Goal: Information Seeking & Learning: Learn about a topic

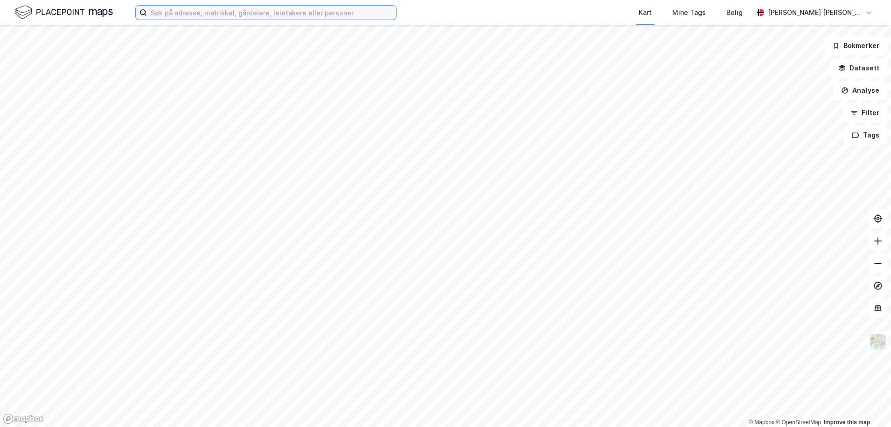
click at [207, 17] on input at bounding box center [271, 13] width 249 height 14
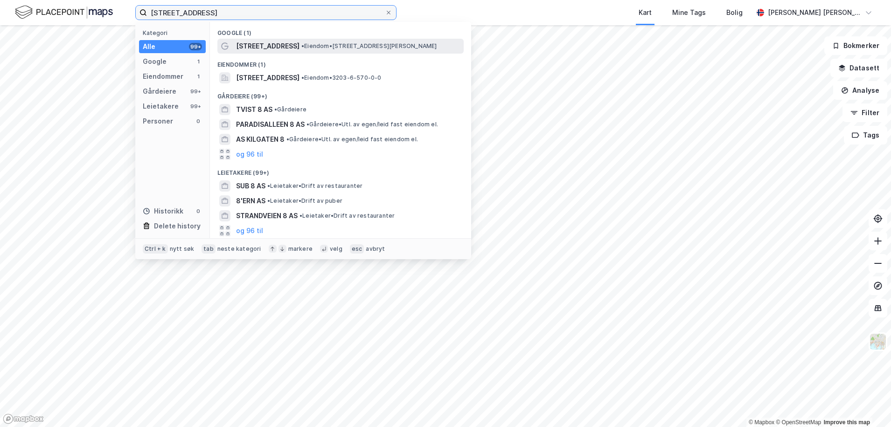
type input "[STREET_ADDRESS]"
click at [283, 43] on span "[STREET_ADDRESS]" at bounding box center [267, 46] width 63 height 11
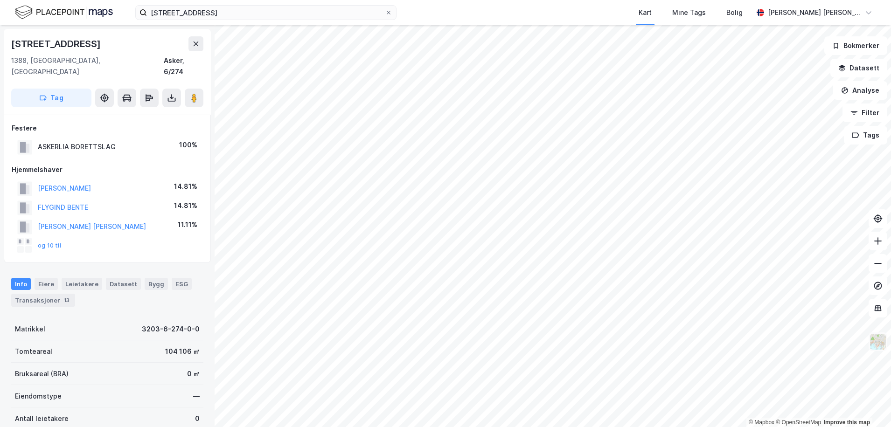
click at [874, 341] on img at bounding box center [878, 342] width 18 height 18
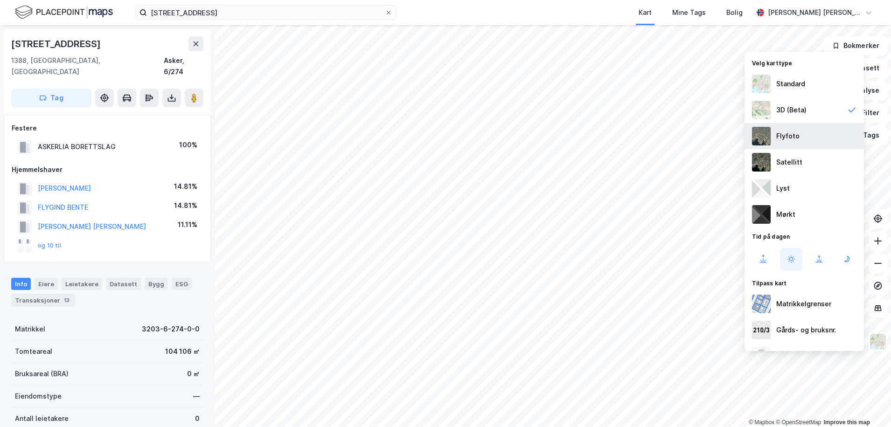
click at [806, 138] on div "Flyfoto" at bounding box center [803, 136] width 119 height 26
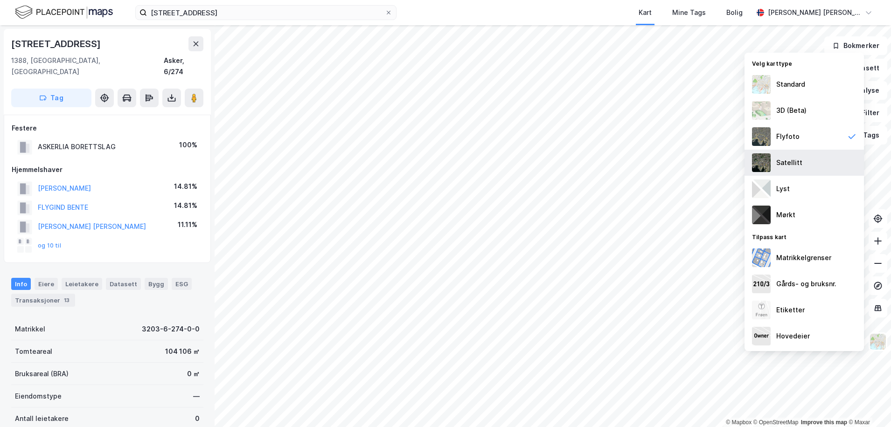
click at [819, 158] on div "Satellitt" at bounding box center [803, 163] width 119 height 26
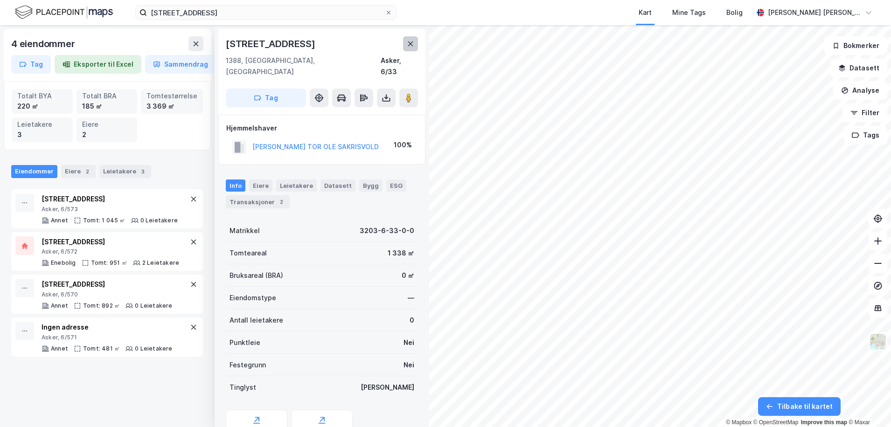
click at [411, 48] on button at bounding box center [410, 43] width 15 height 15
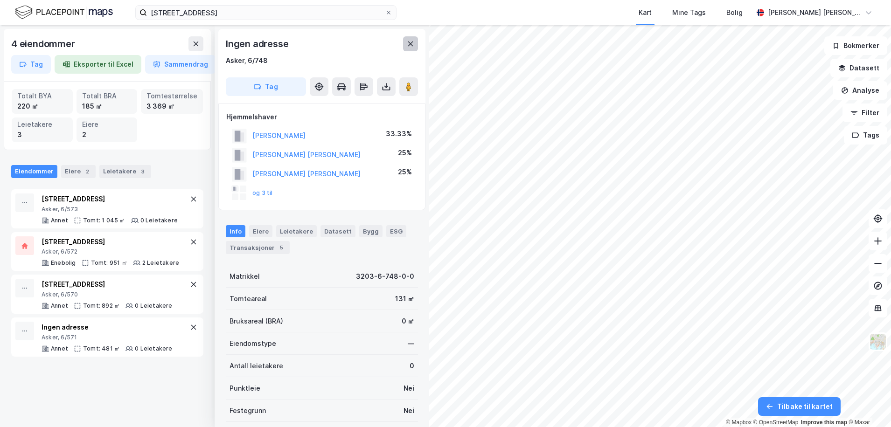
click at [411, 45] on icon at bounding box center [410, 43] width 7 height 7
